Goal: Check status: Check status

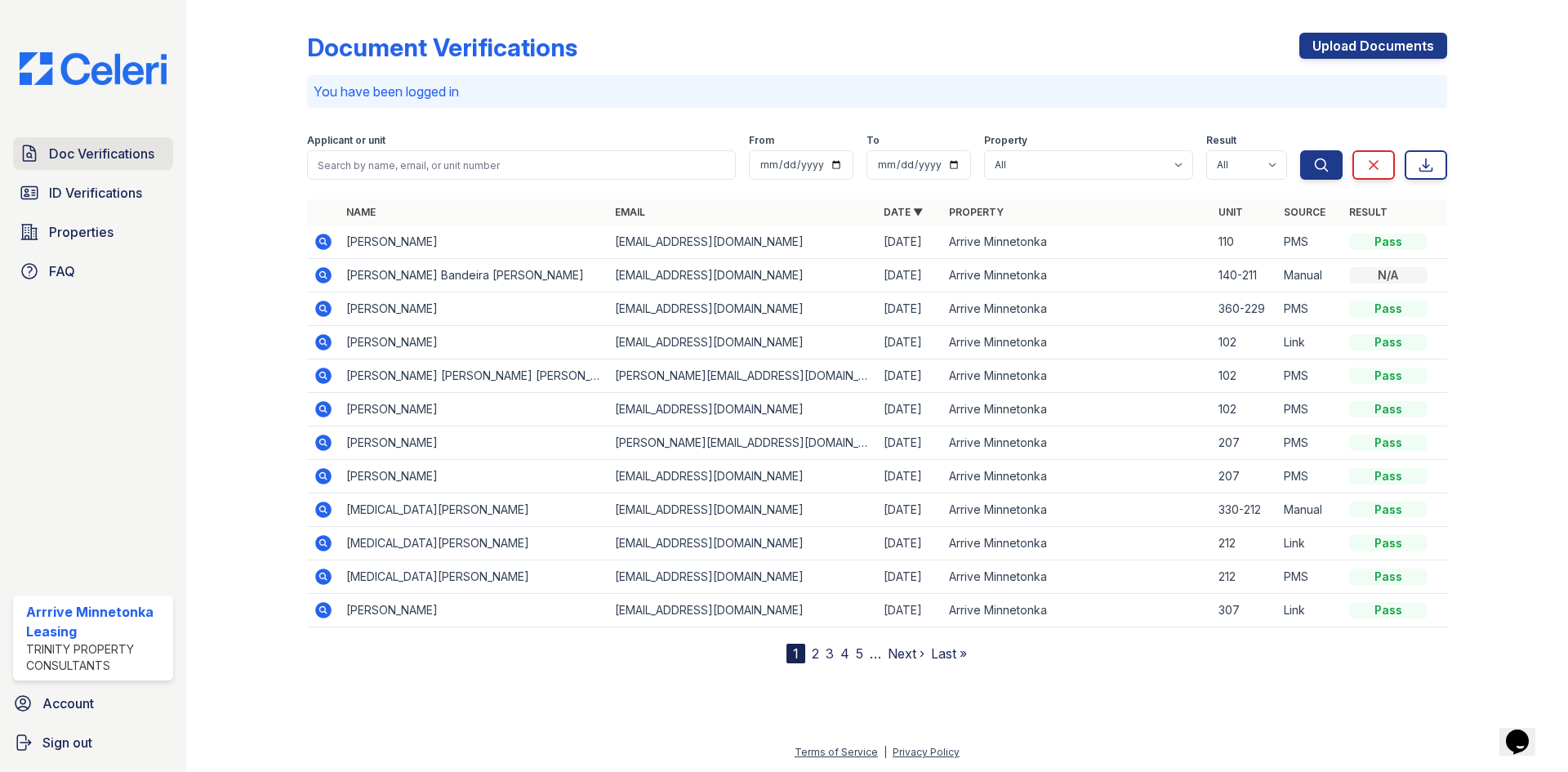
click at [100, 146] on span "Doc Verifications" at bounding box center [102, 154] width 105 height 20
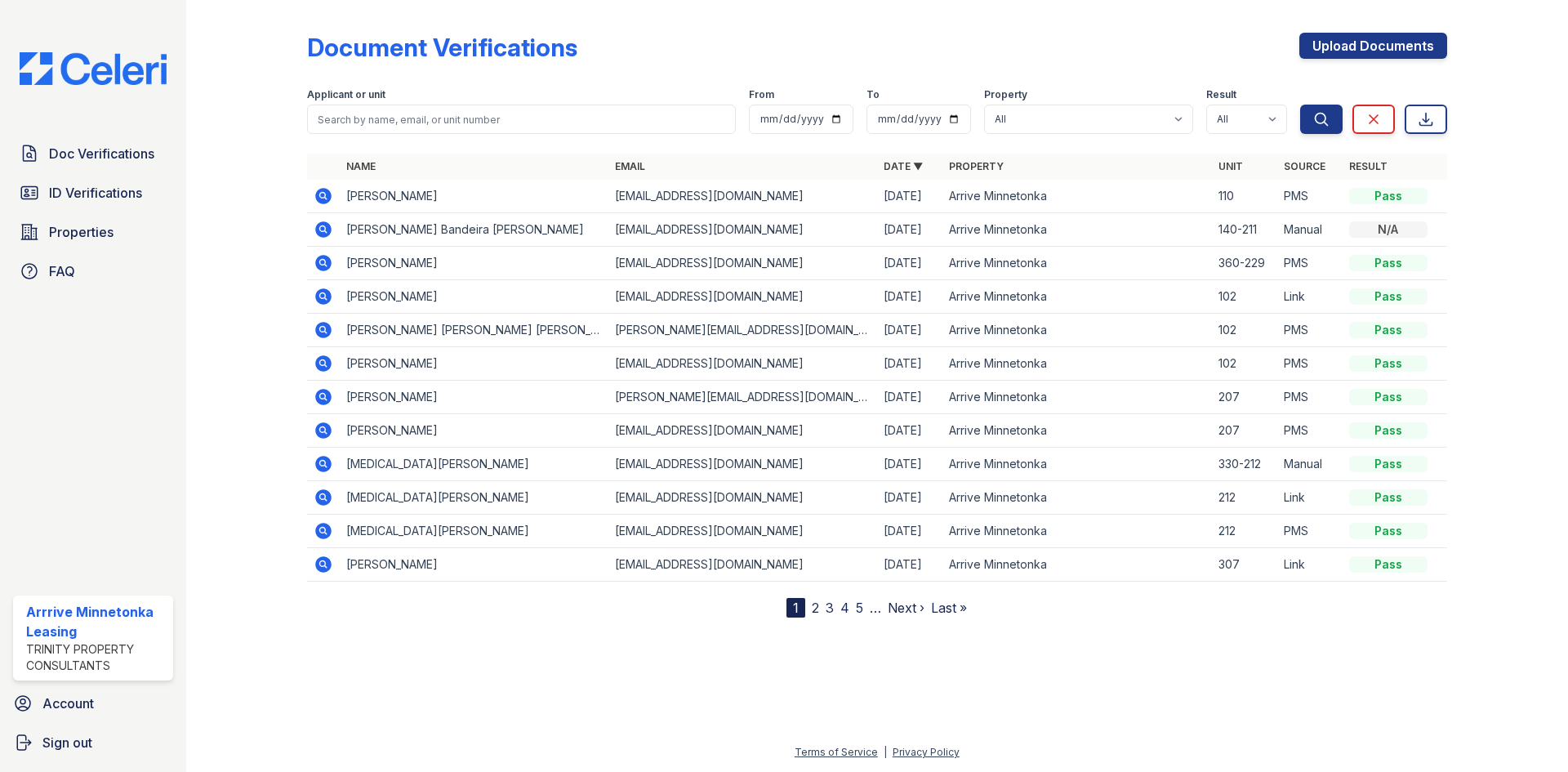
click at [328, 191] on icon at bounding box center [323, 196] width 16 height 16
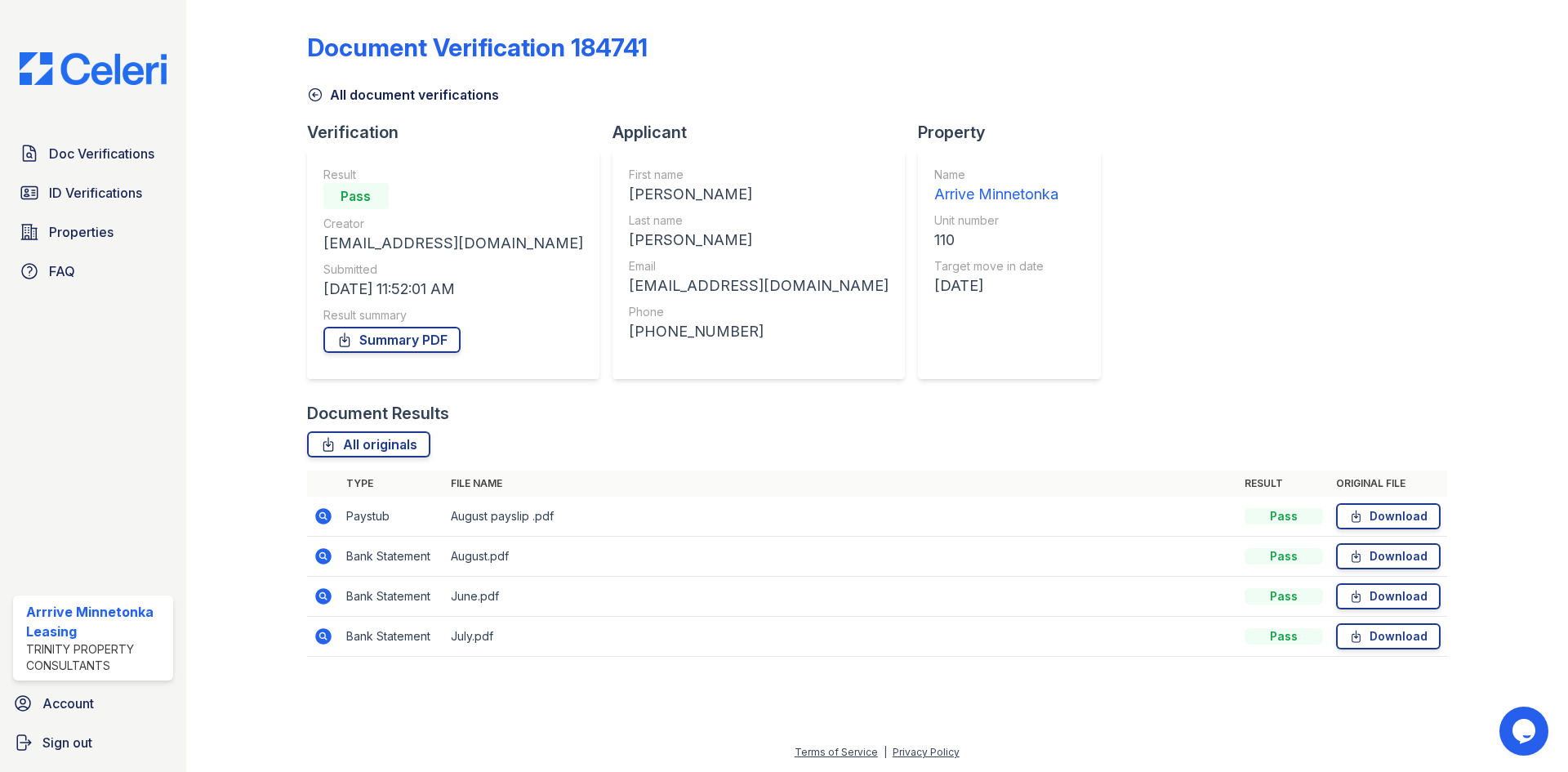
click at [324, 512] on icon at bounding box center [323, 516] width 16 height 16
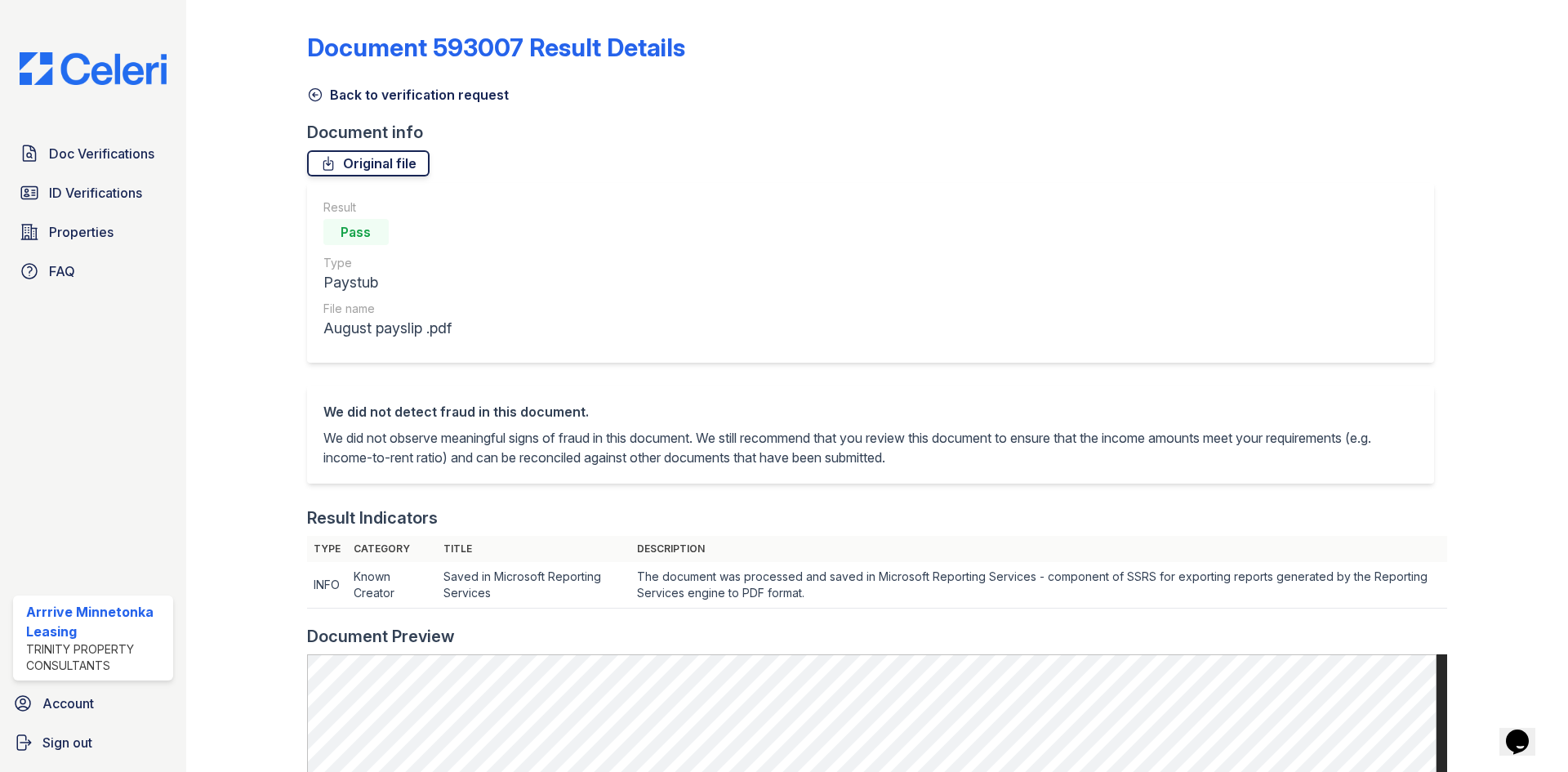
click at [348, 163] on link "Original file" at bounding box center [368, 163] width 122 height 26
click at [92, 158] on span "Doc Verifications" at bounding box center [102, 154] width 105 height 20
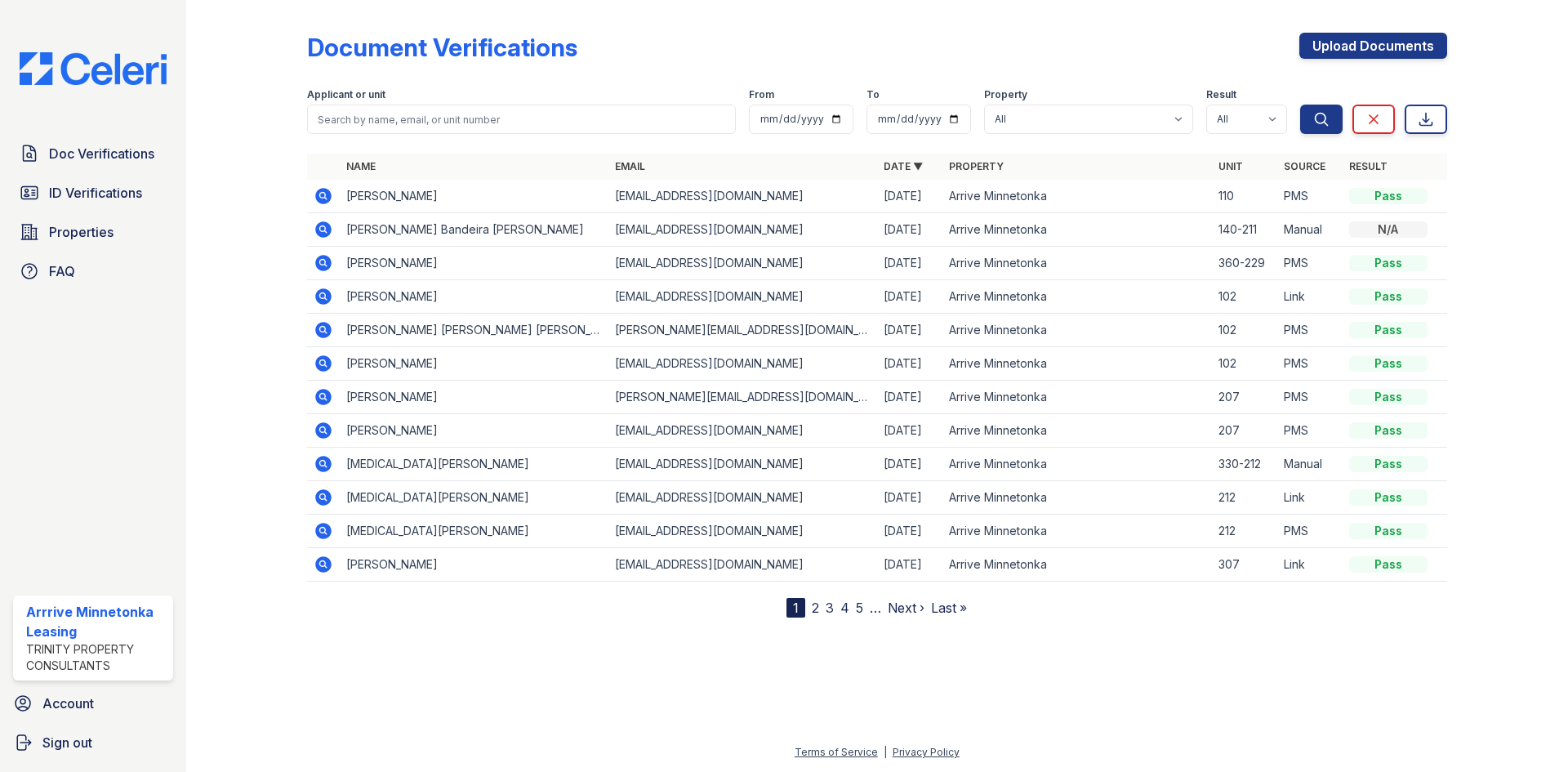
click at [319, 198] on icon at bounding box center [323, 196] width 16 height 16
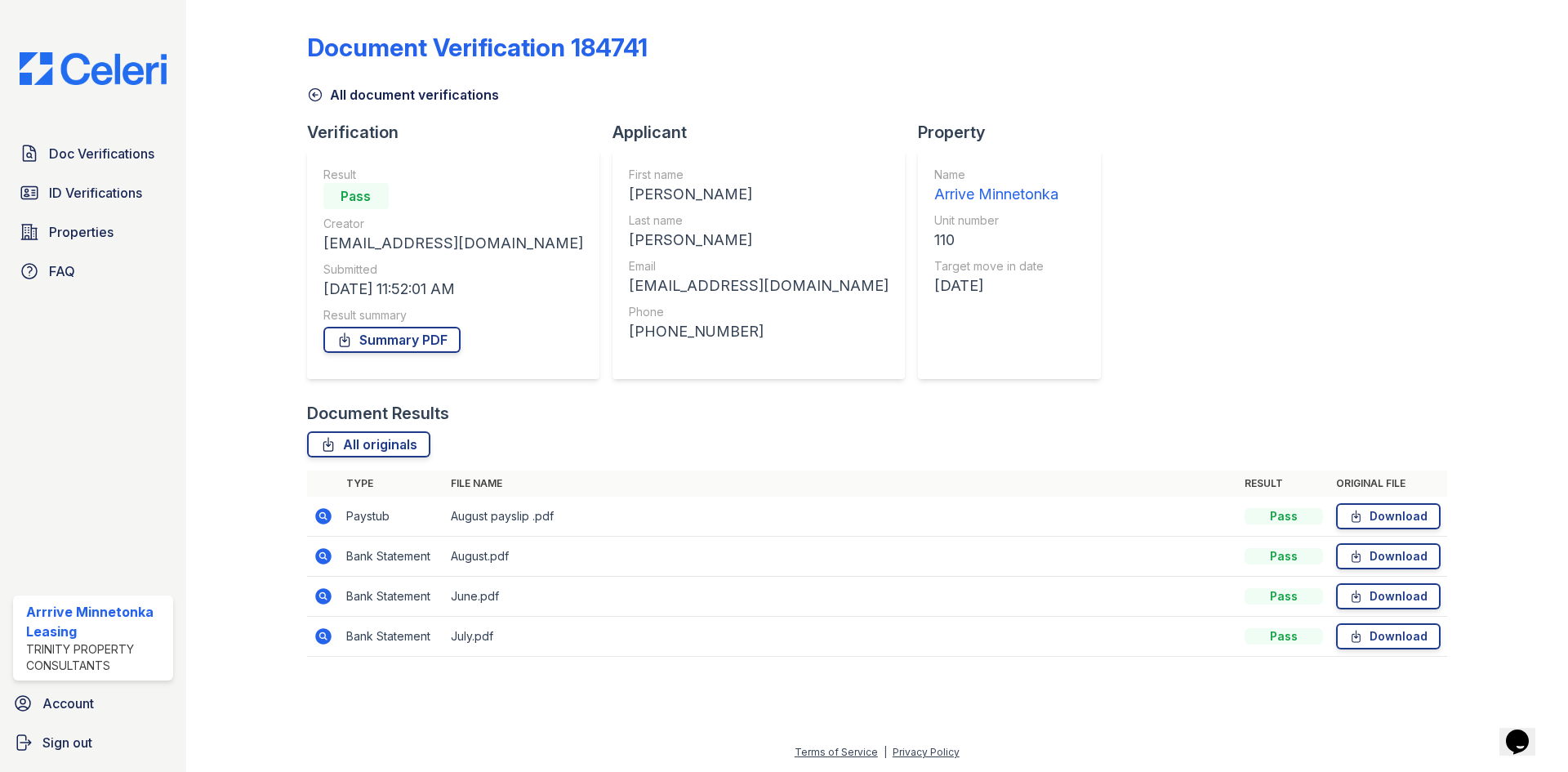
click at [317, 556] on icon at bounding box center [323, 555] width 16 height 16
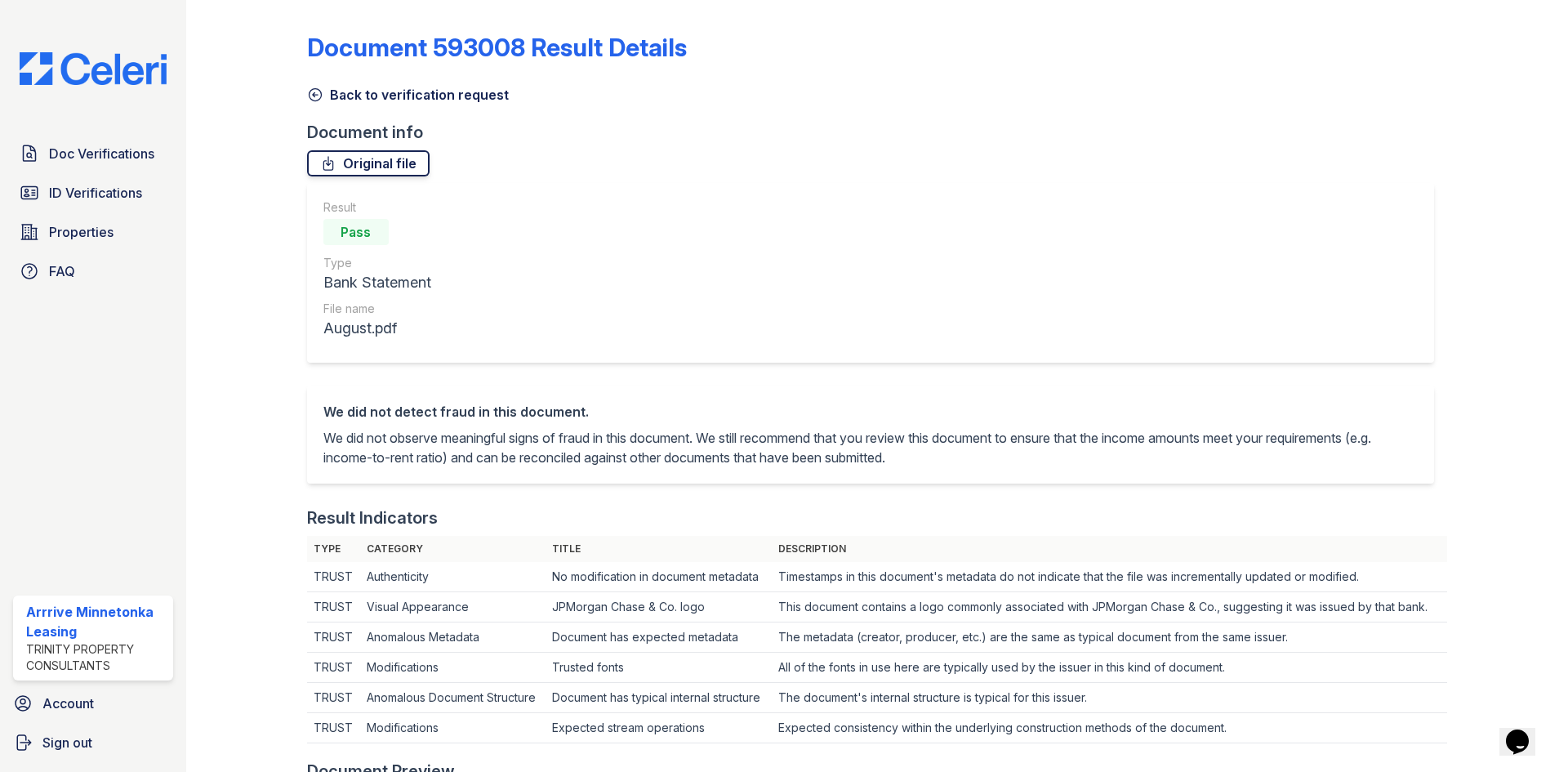
click at [365, 165] on link "Original file" at bounding box center [368, 163] width 122 height 26
